Goal: Navigation & Orientation: Find specific page/section

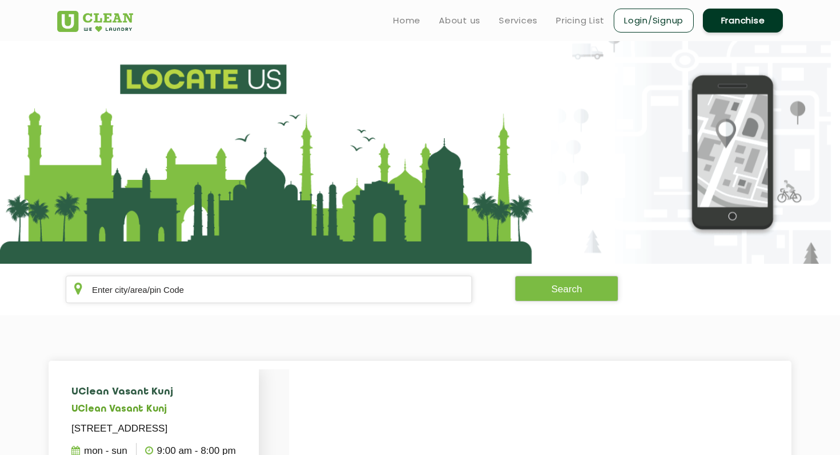
click at [114, 410] on h5 "UClean Vasant Kunj" at bounding box center [157, 410] width 173 height 11
click at [172, 403] on li "UClean Vasant Kunj [STREET_ADDRESS] Mon - Sun 9:00 AM - 8:00 PM View Detail Dir…" at bounding box center [158, 445] width 202 height 150
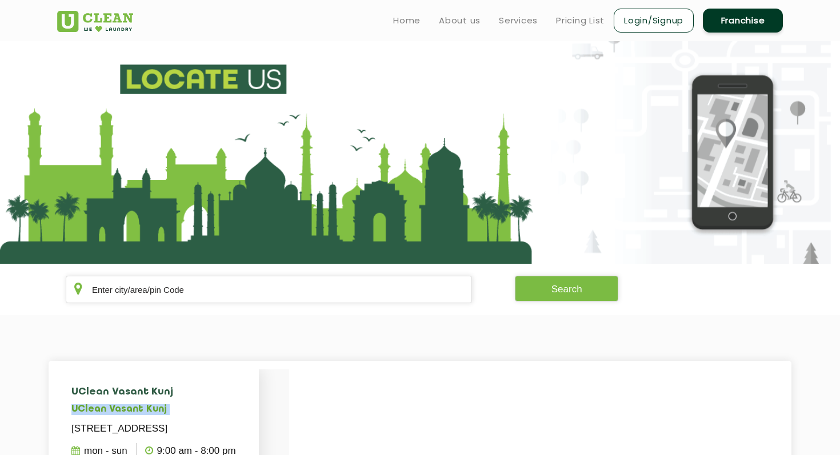
click at [172, 403] on li "UClean Vasant Kunj [STREET_ADDRESS] Mon - Sun 9:00 AM - 8:00 PM View Detail Dir…" at bounding box center [158, 445] width 202 height 150
click at [169, 385] on li "UClean Vasant Kunj [STREET_ADDRESS] Mon - Sun 9:00 AM - 8:00 PM View Detail Dir…" at bounding box center [158, 445] width 202 height 150
click at [185, 392] on h4 "UClean Vasant Kunj" at bounding box center [157, 392] width 173 height 11
